Goal: Task Accomplishment & Management: Use online tool/utility

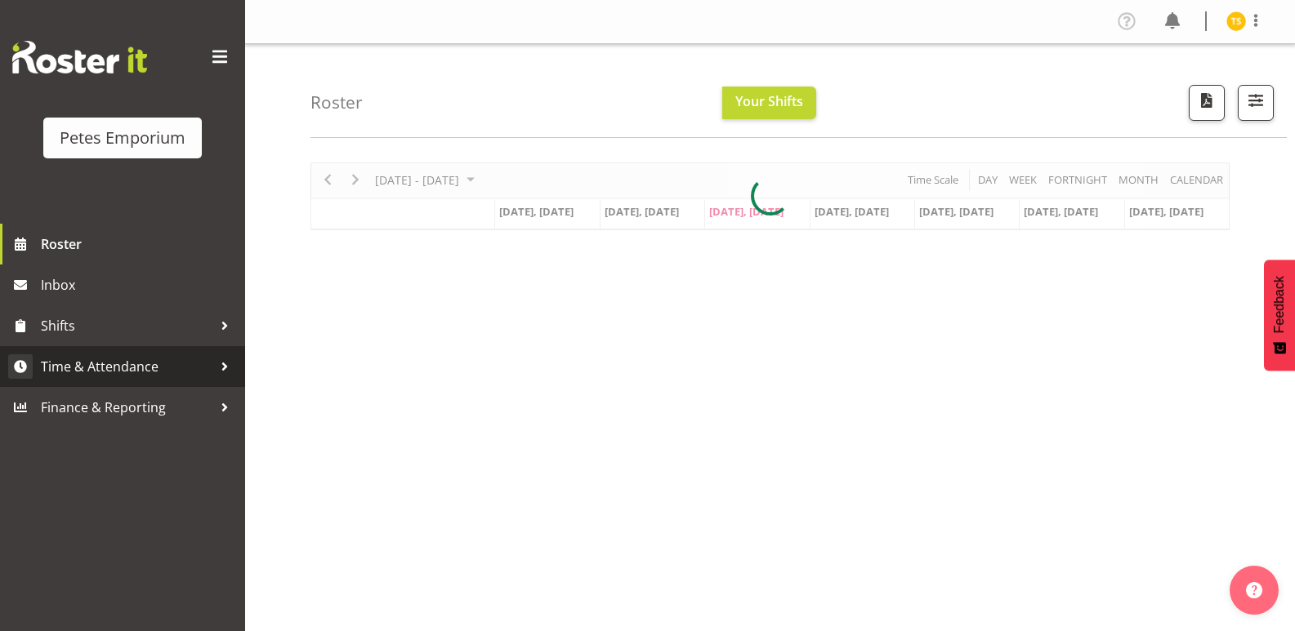
click at [121, 354] on span "Time & Attendance" at bounding box center [127, 366] width 172 height 25
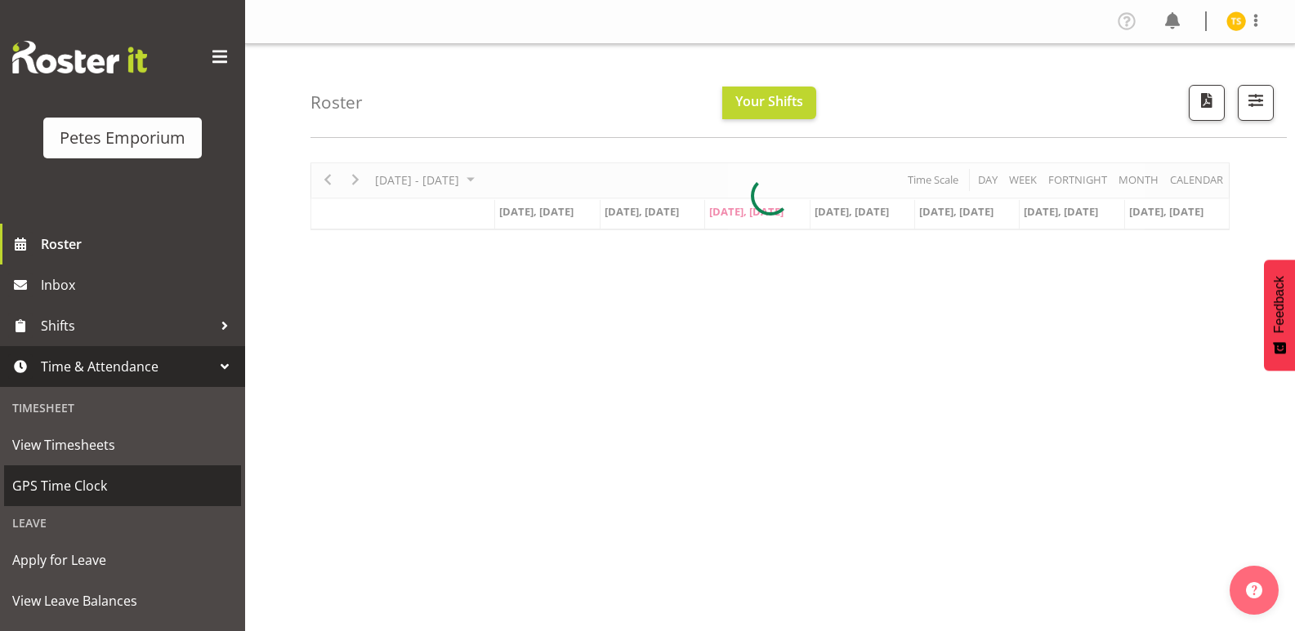
click at [32, 480] on span "GPS Time Clock" at bounding box center [122, 486] width 221 height 25
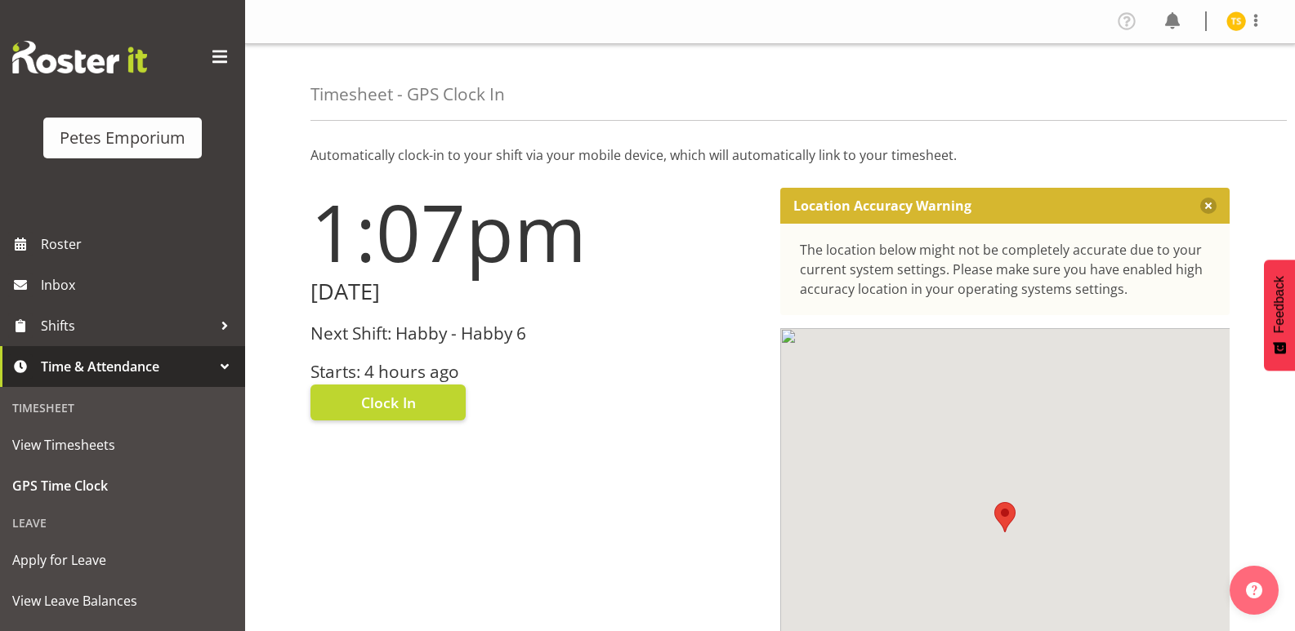
click at [350, 355] on div "Next Shift: Habby - Habby 6 Starts: 4 hours ago" at bounding box center [535, 353] width 450 height 58
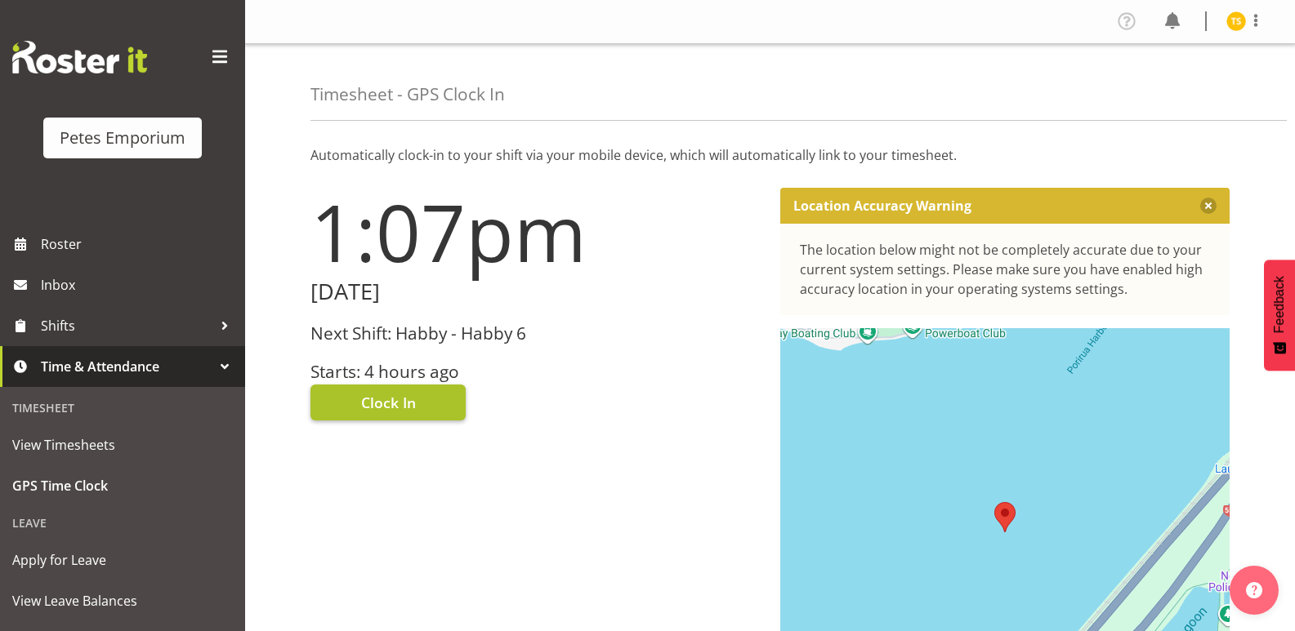
click at [381, 410] on span "Clock In" at bounding box center [388, 402] width 55 height 21
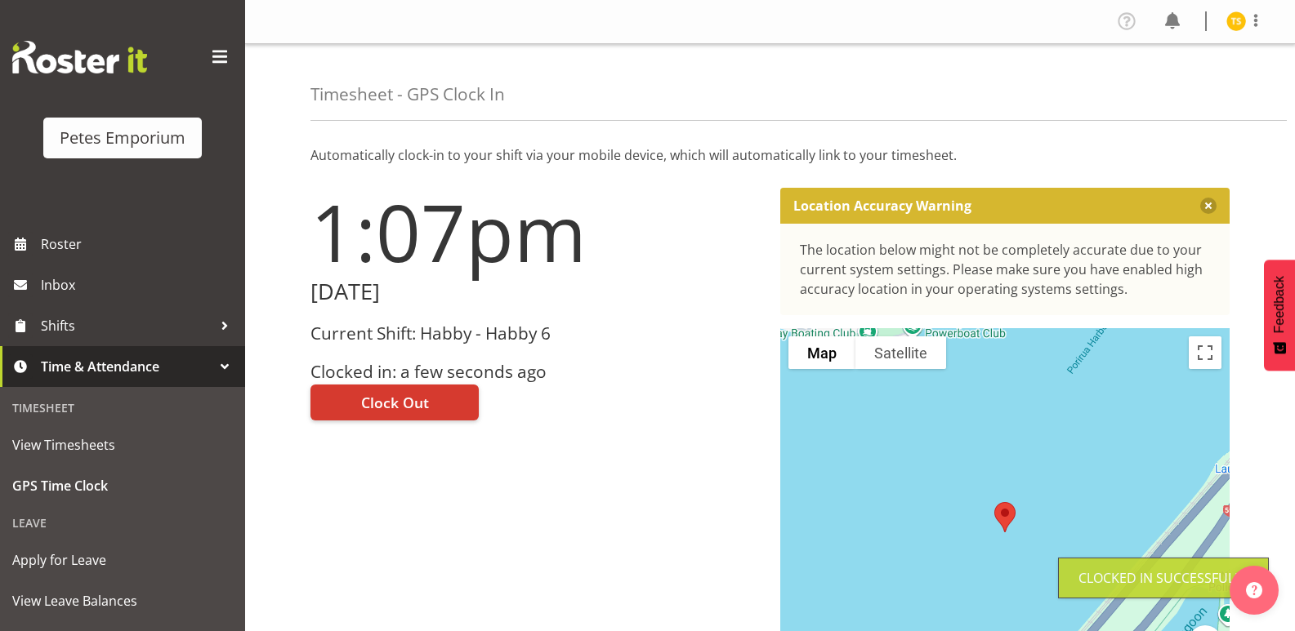
click at [1238, 20] on img at bounding box center [1236, 21] width 20 height 20
click at [1188, 84] on link "Log Out" at bounding box center [1186, 85] width 157 height 29
